Goal: Task Accomplishment & Management: Use online tool/utility

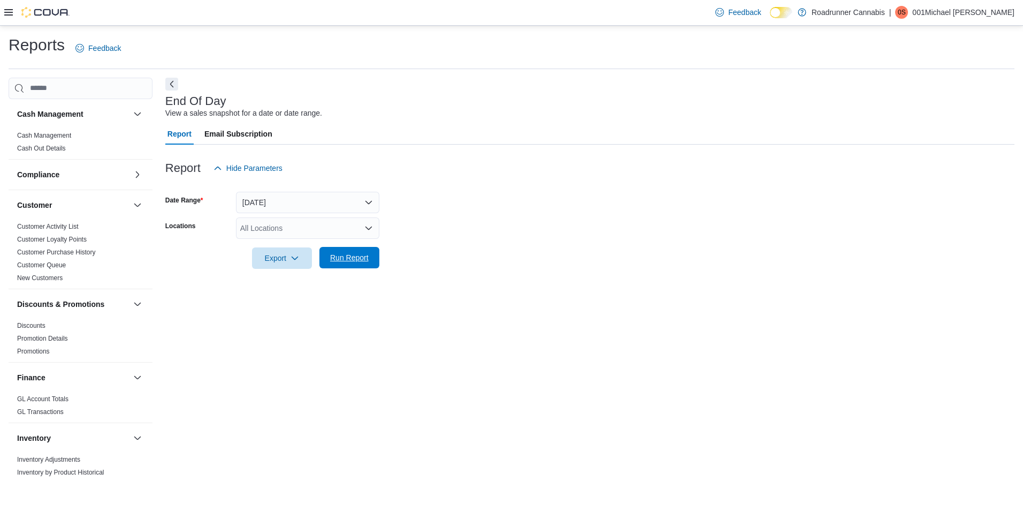
click at [348, 262] on span "Run Report" at bounding box center [349, 257] width 39 height 11
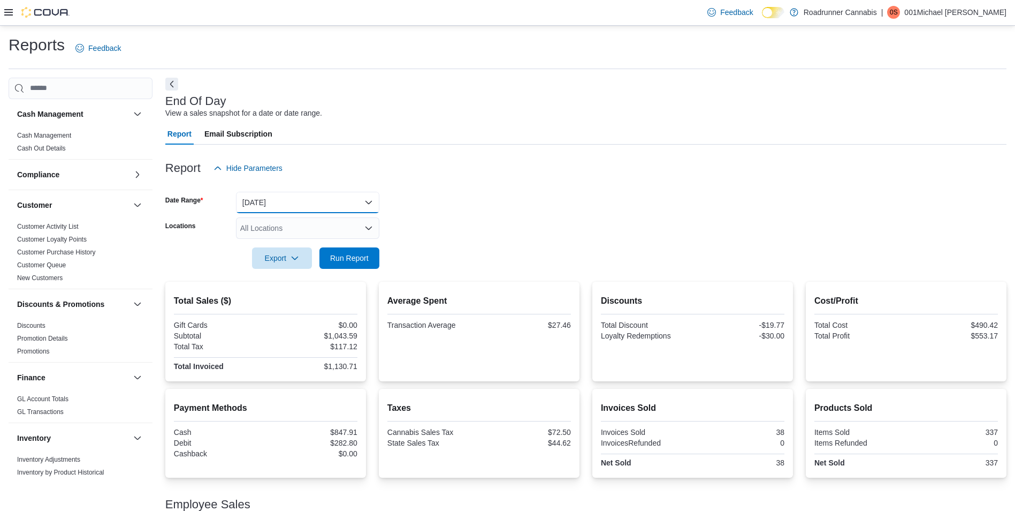
click at [269, 194] on button "[DATE]" at bounding box center [307, 202] width 143 height 21
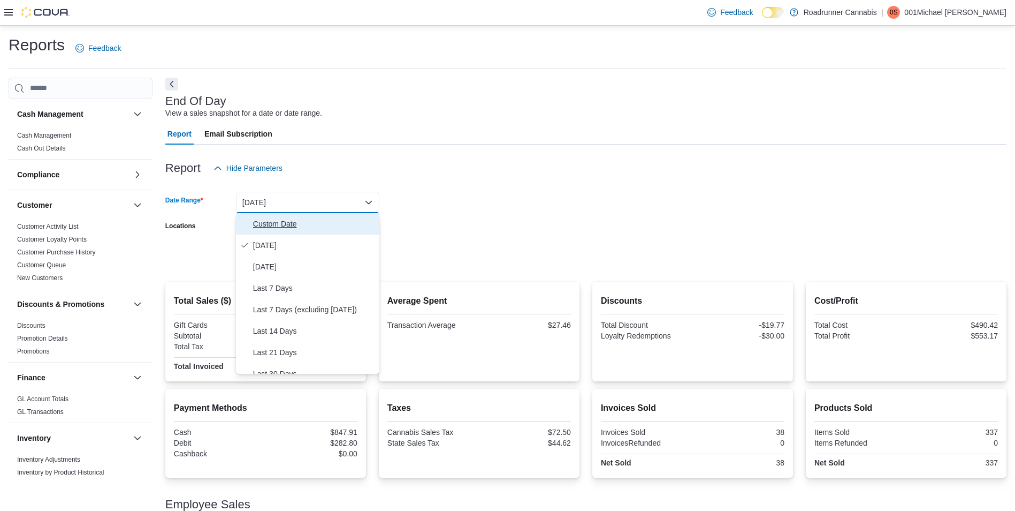
click at [273, 221] on span "Custom Date" at bounding box center [314, 223] width 122 height 13
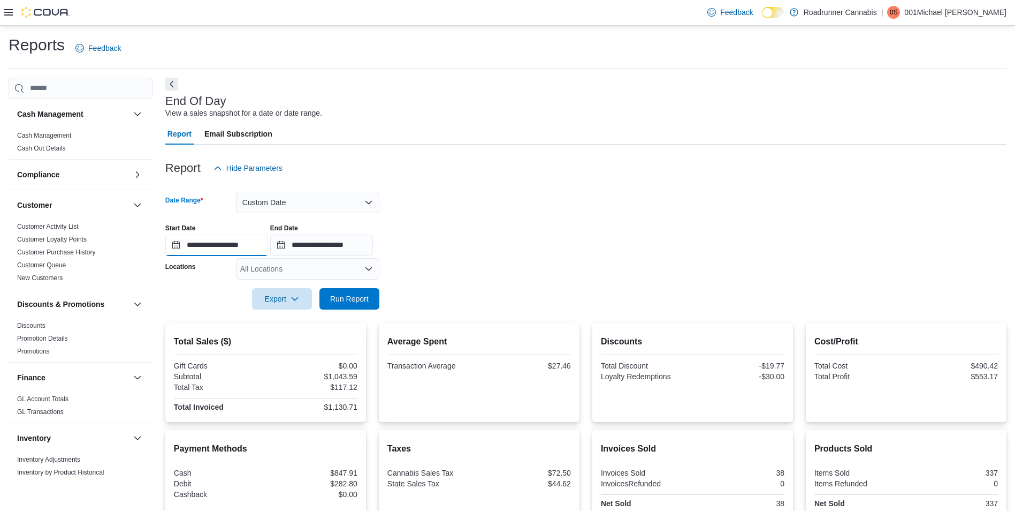
click at [201, 247] on input "**********" at bounding box center [216, 244] width 103 height 21
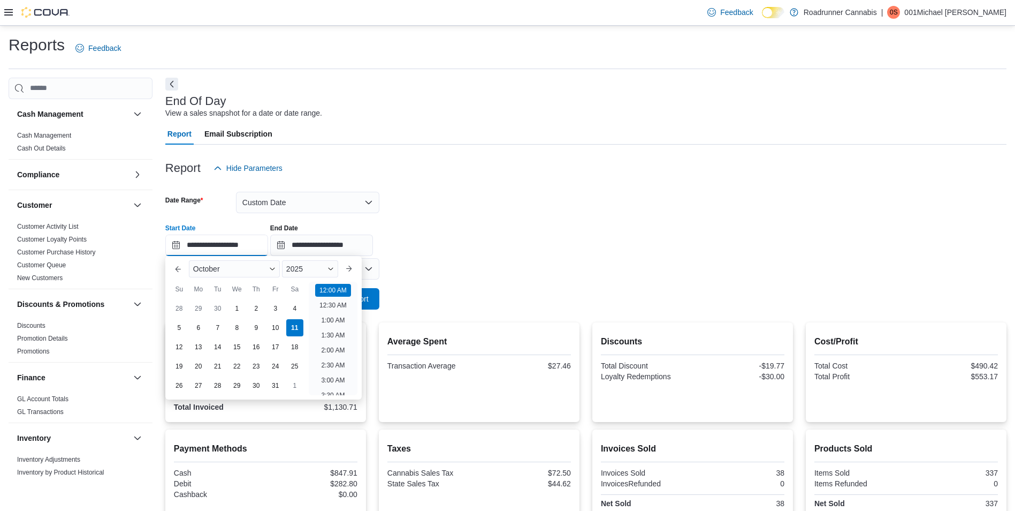
scroll to position [33, 0]
click at [239, 307] on div "1" at bounding box center [236, 308] width 19 height 19
type input "**********"
click at [362, 298] on div "Previous Month Next month [DATE] [DATE] Su Mo Tu We Th Fr Sa You are focused on…" at bounding box center [263, 327] width 196 height 143
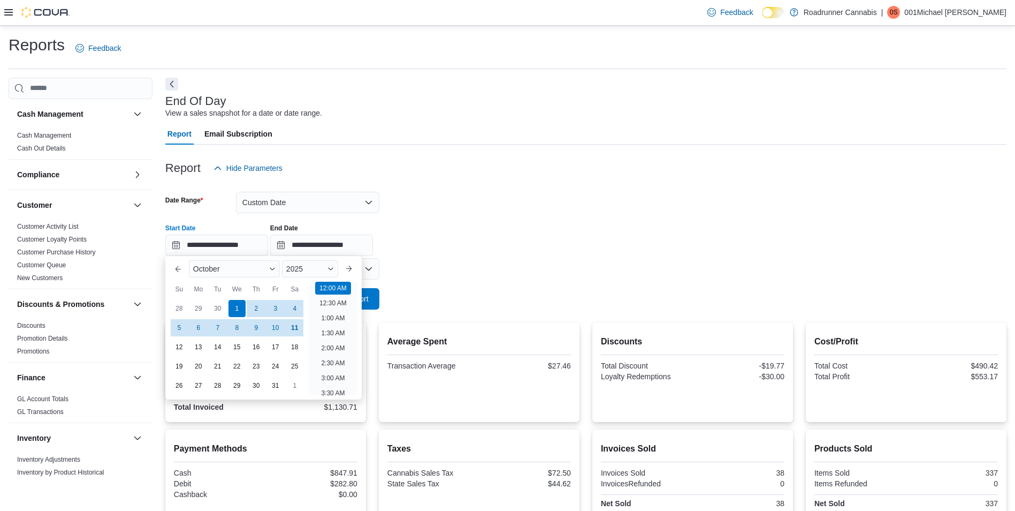
click at [381, 295] on form "**********" at bounding box center [585, 244] width 841 height 131
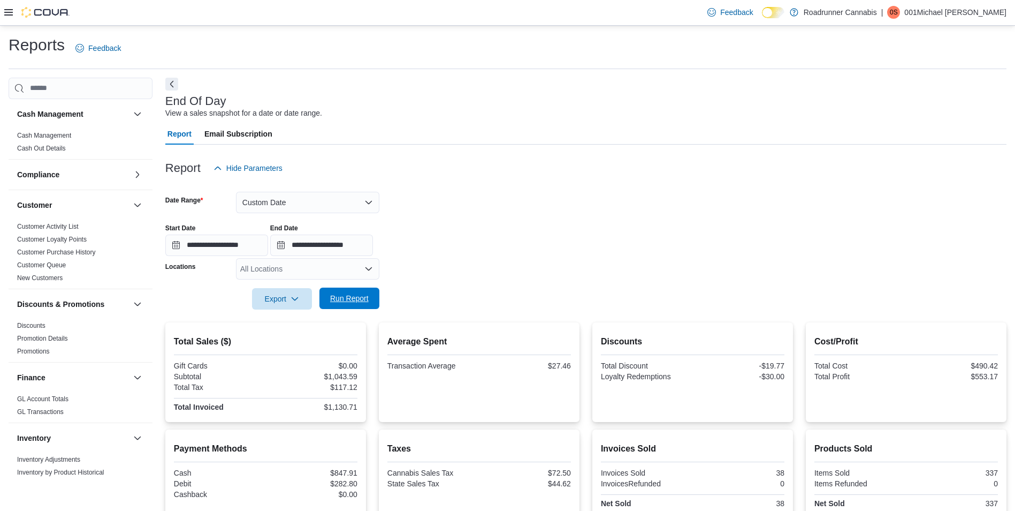
click at [373, 292] on span "Run Report" at bounding box center [349, 297] width 47 height 21
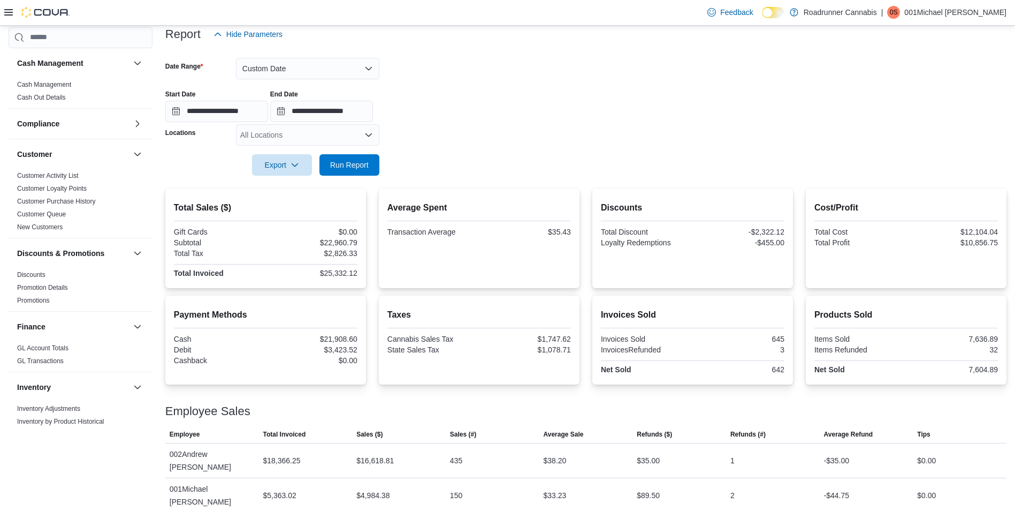
scroll to position [141, 0]
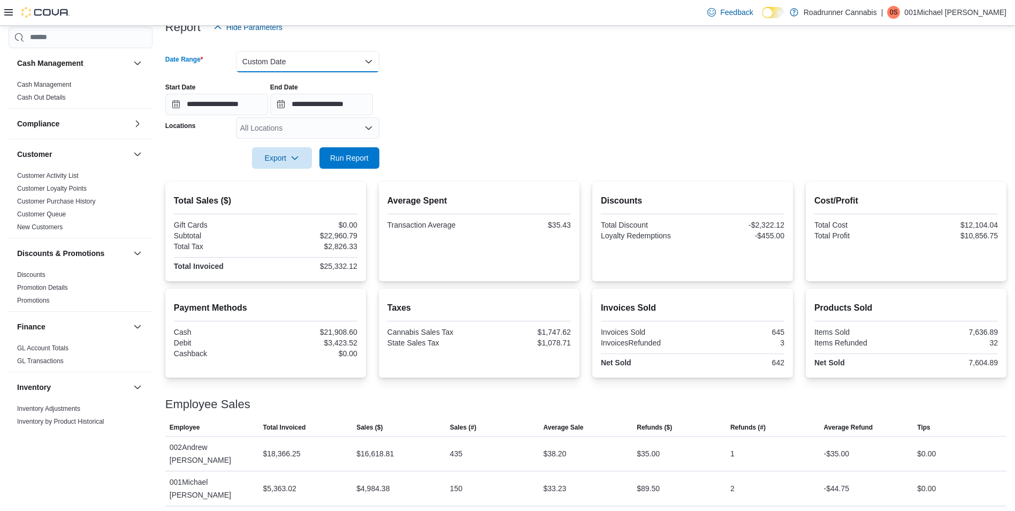
click at [281, 58] on button "Custom Date" at bounding box center [307, 61] width 143 height 21
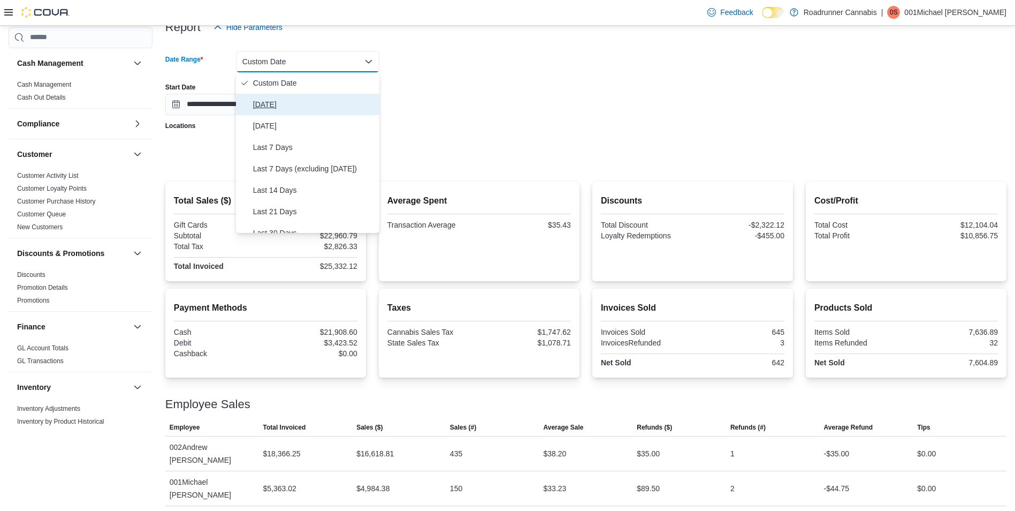
click at [286, 107] on span "[DATE]" at bounding box center [314, 104] width 122 height 13
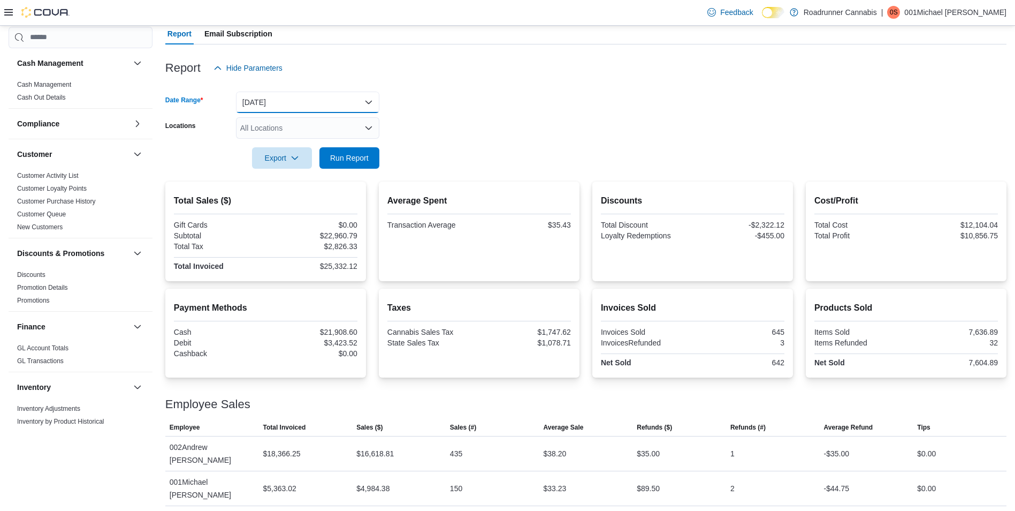
click at [286, 107] on button "[DATE]" at bounding box center [307, 102] width 143 height 21
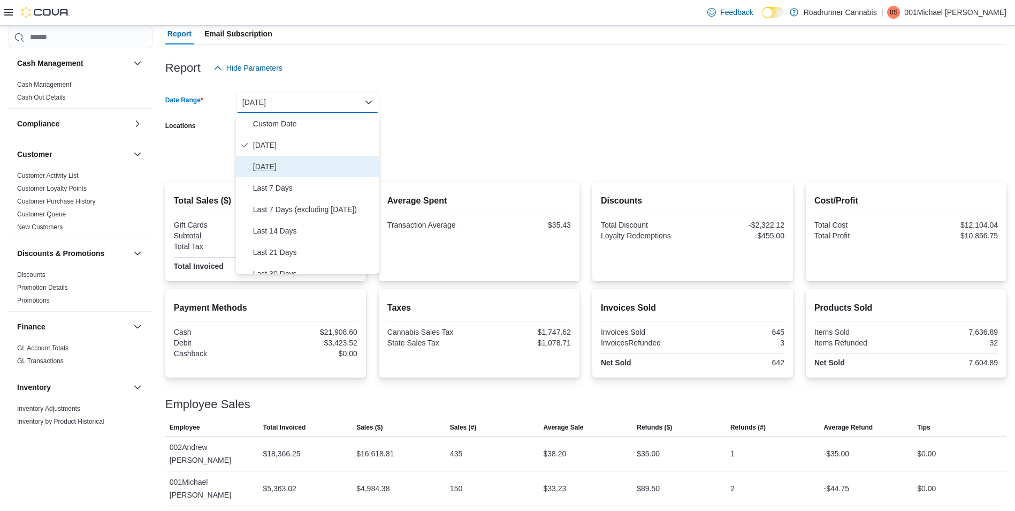
click at [288, 168] on span "[DATE]" at bounding box center [314, 166] width 122 height 13
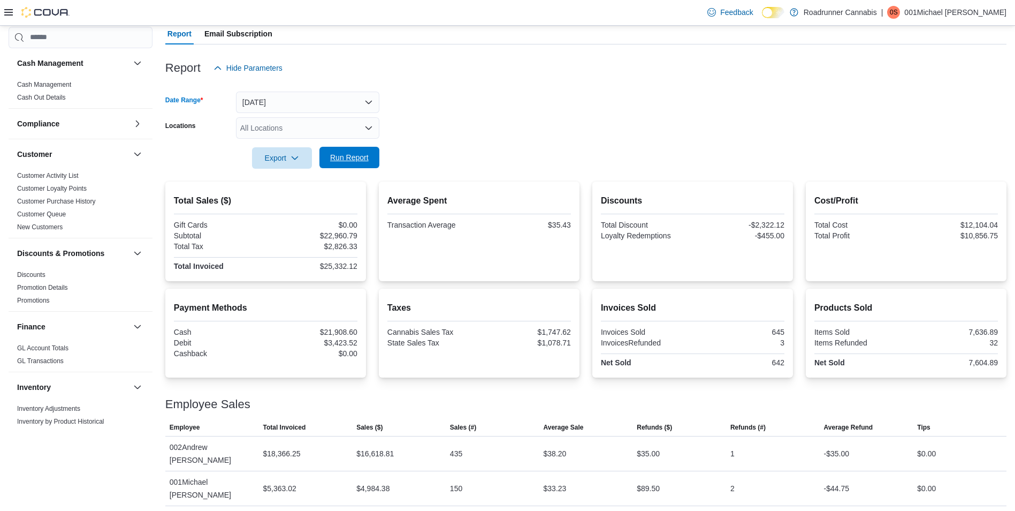
click at [339, 160] on span "Run Report" at bounding box center [349, 157] width 39 height 11
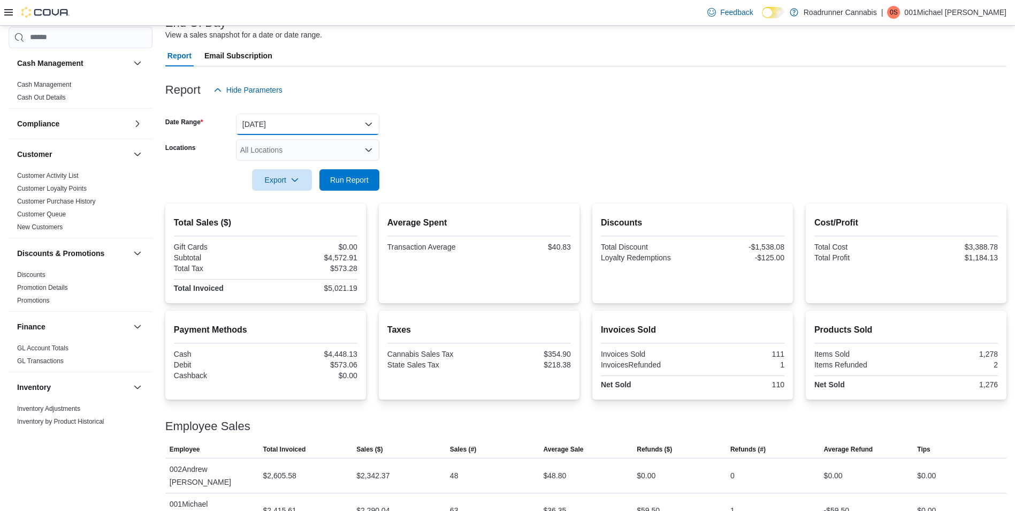
click at [303, 128] on button "[DATE]" at bounding box center [307, 123] width 143 height 21
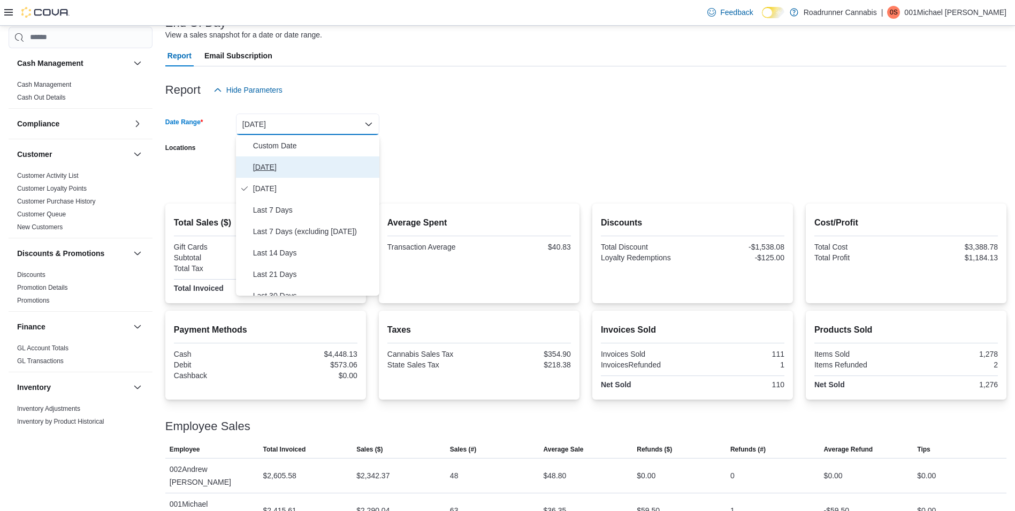
click at [287, 163] on span "[DATE]" at bounding box center [314, 167] width 122 height 13
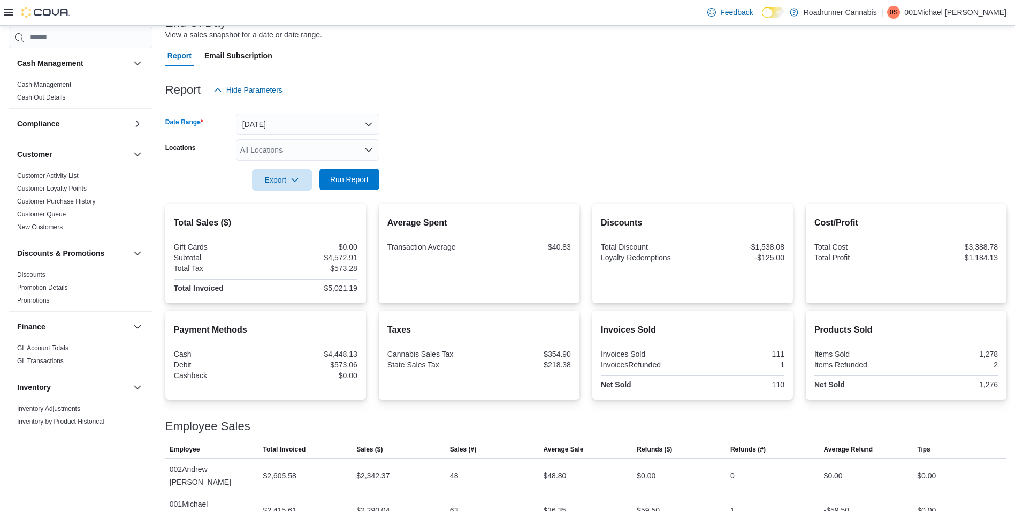
click at [342, 178] on span "Run Report" at bounding box center [349, 179] width 39 height 11
